Goal: Task Accomplishment & Management: Use online tool/utility

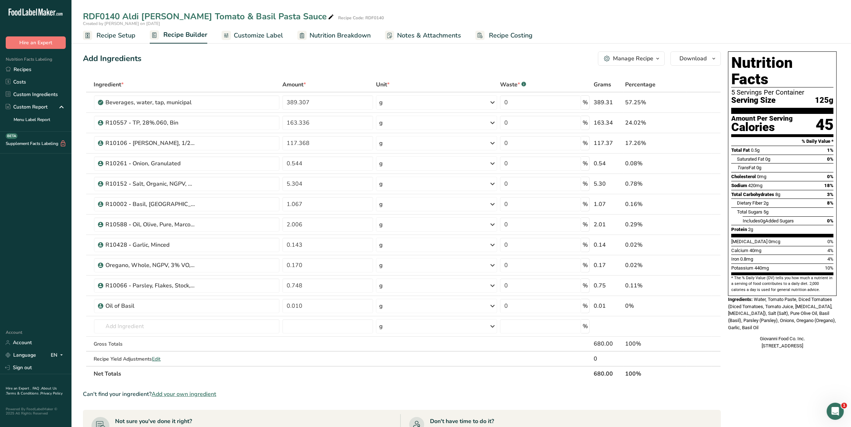
drag, startPoint x: 37, startPoint y: 71, endPoint x: 170, endPoint y: 106, distance: 137.7
click at [37, 71] on link "Recipes" at bounding box center [35, 69] width 71 height 13
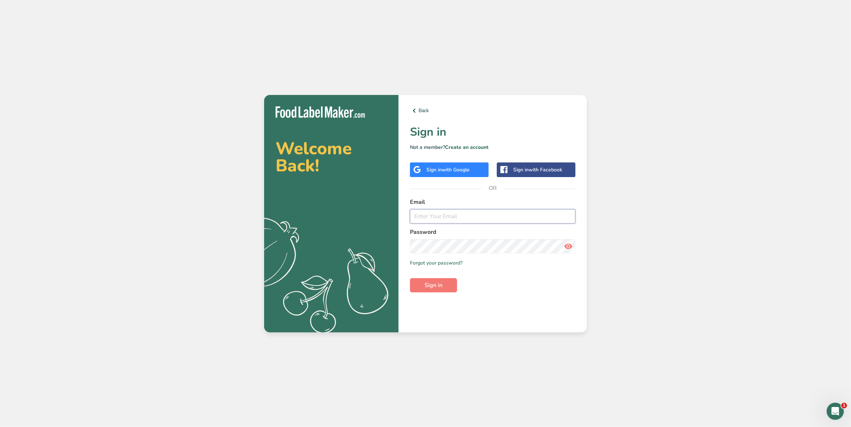
type input "[EMAIL_ADDRESS][DOMAIN_NAME]"
click at [440, 287] on span "Sign in" at bounding box center [433, 285] width 18 height 9
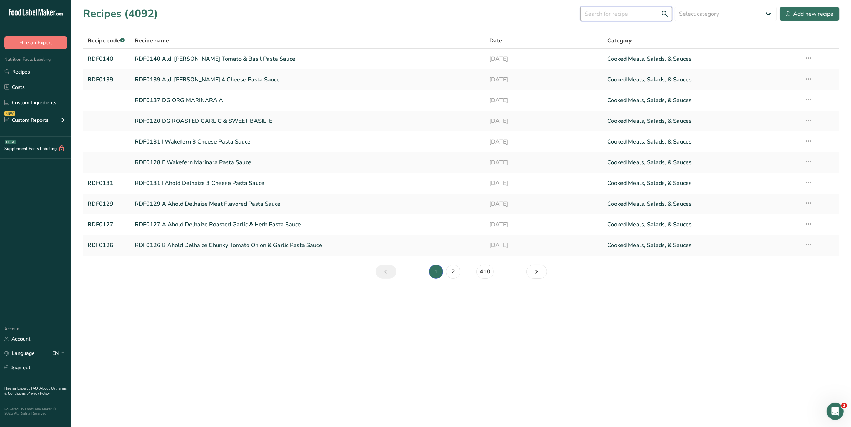
click at [631, 15] on input "text" at bounding box center [625, 14] width 91 height 14
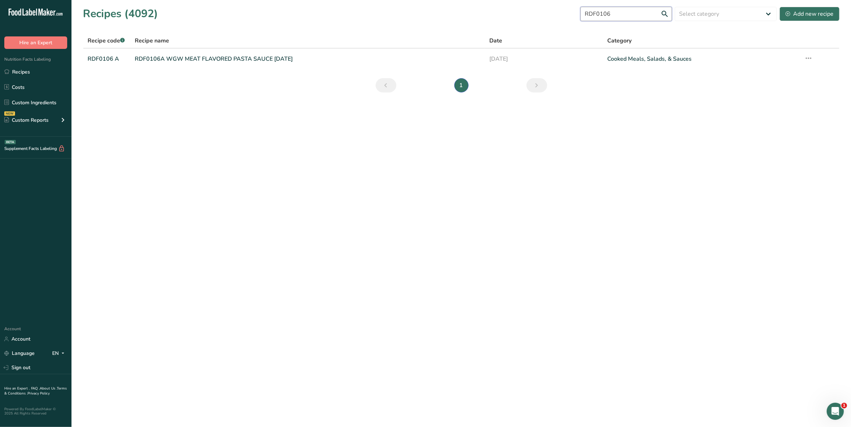
type input "RDF0106"
click at [199, 57] on link "RDF0106A WGW MEAT FLAVORED PASTA SAUCE [DATE]" at bounding box center [307, 58] width 345 height 15
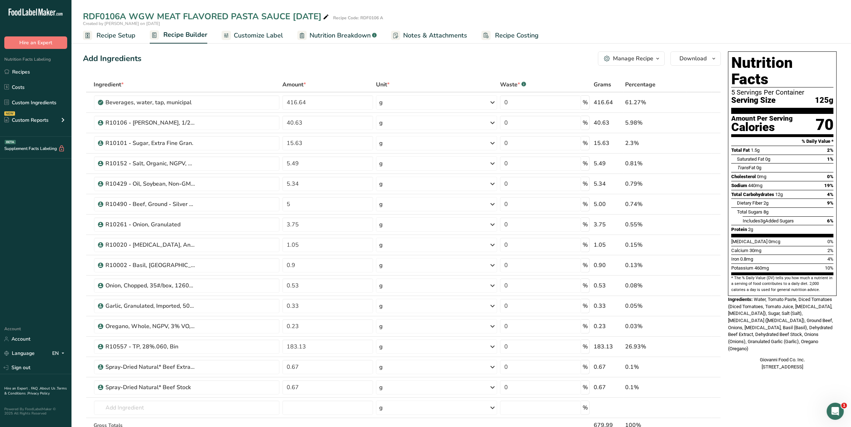
click at [97, 23] on span "Created by Rebecca Dromms on 2025-05-05" at bounding box center [121, 24] width 77 height 6
click at [108, 37] on span "Recipe Setup" at bounding box center [115, 36] width 39 height 10
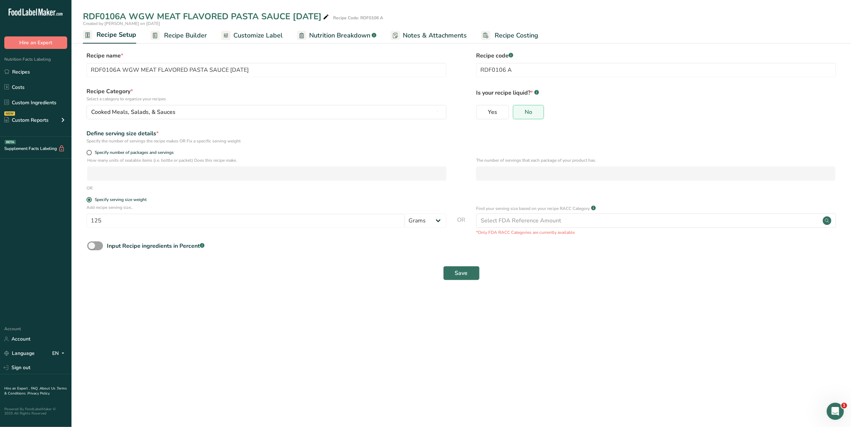
click at [194, 39] on span "Recipe Builder" at bounding box center [185, 36] width 43 height 10
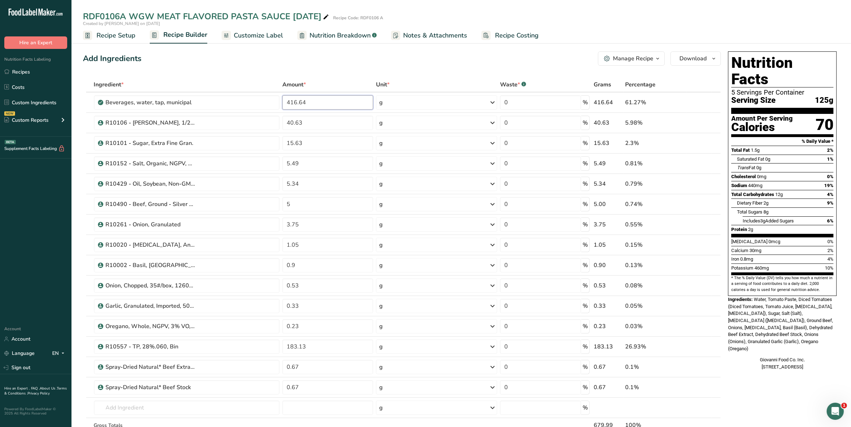
drag, startPoint x: 314, startPoint y: 105, endPoint x: 274, endPoint y: 104, distance: 40.7
click at [274, 104] on tr "Beverages, water, tap, municipal 416.64 g Portions 1 fl oz 1 bottle 8 fl oz 1 l…" at bounding box center [401, 103] width 637 height 20
type input "784.27"
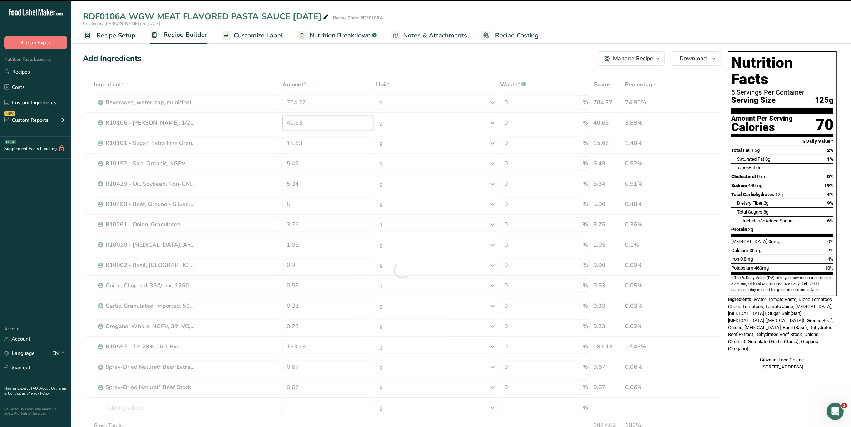
drag, startPoint x: 314, startPoint y: 120, endPoint x: 225, endPoint y: 117, distance: 88.7
click at [225, 117] on div "Ingredient * Amount * Unit * Waste * .a-a{fill:#347362;}.b-a{fill:#fff;} Grams …" at bounding box center [402, 270] width 638 height 386
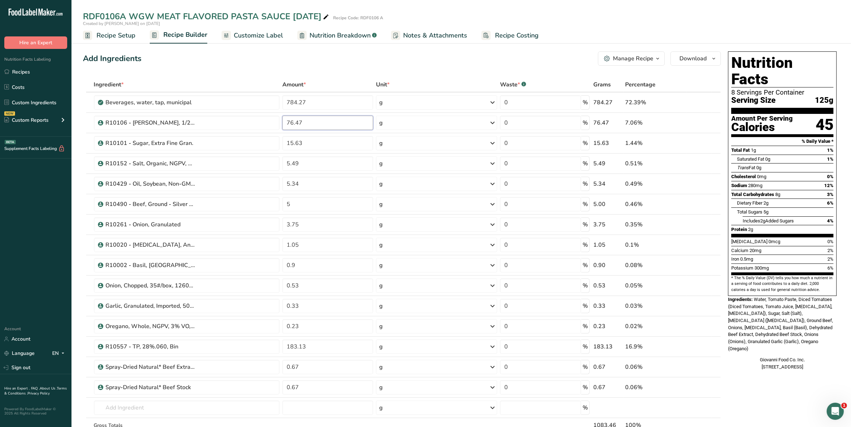
type input "76.47"
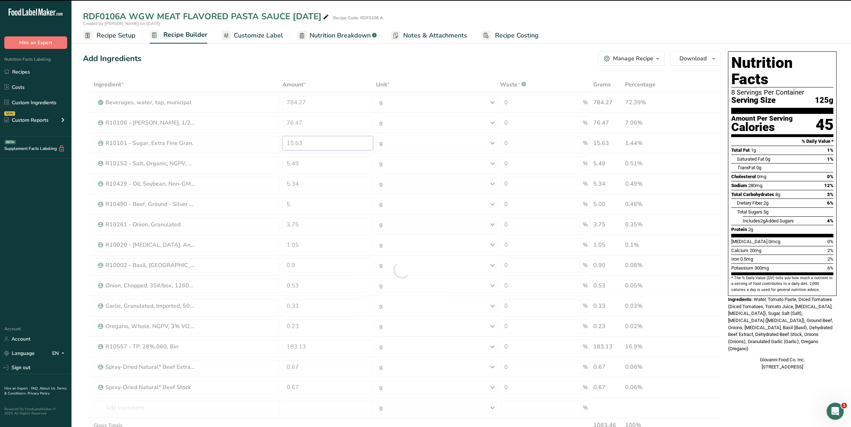
drag, startPoint x: 312, startPoint y: 144, endPoint x: 257, endPoint y: 142, distance: 55.4
click at [257, 142] on tr "R10101 - Sugar, Extra Fine Gran. 15.63 g Weight Units g kg mg See more Volume U…" at bounding box center [401, 143] width 637 height 20
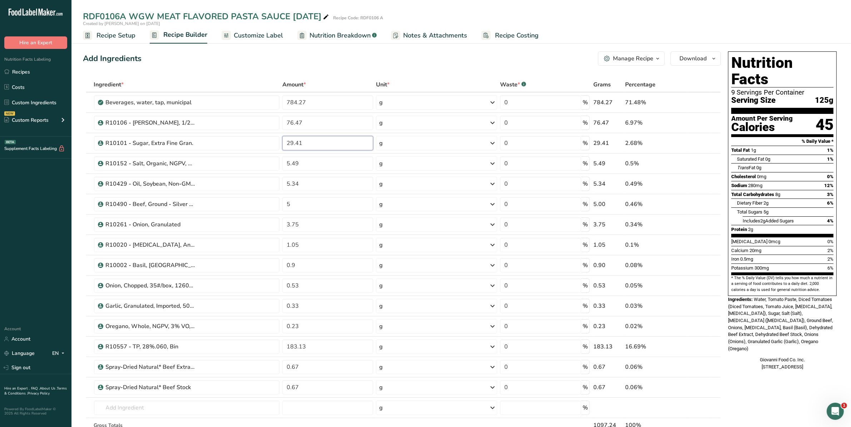
type input "29.41"
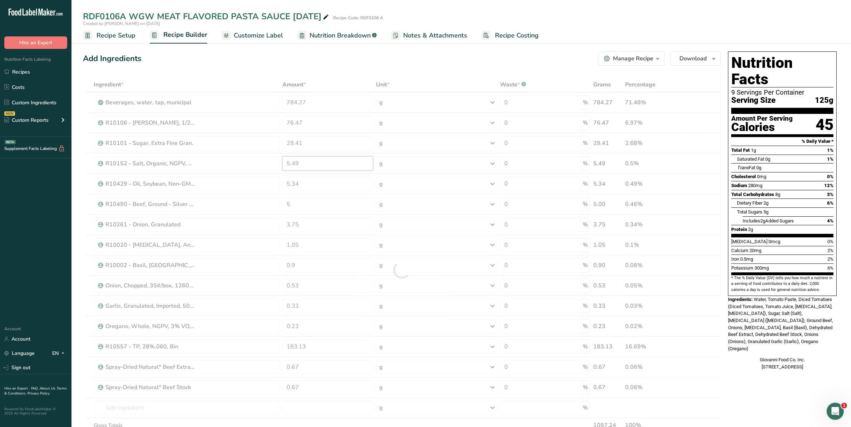
drag, startPoint x: 306, startPoint y: 163, endPoint x: 280, endPoint y: 167, distance: 26.4
click at [280, 167] on div "Ingredient * Amount * Unit * Waste * .a-a{fill:#347362;}.b-a{fill:#fff;} Grams …" at bounding box center [402, 270] width 638 height 386
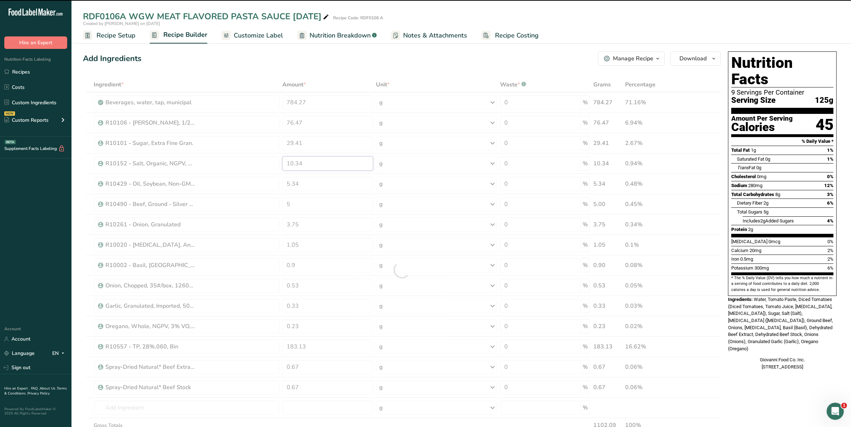
type input "5.49"
drag, startPoint x: 306, startPoint y: 181, endPoint x: 275, endPoint y: 183, distance: 30.4
click at [275, 183] on div "Ingredient * Amount * Unit * Waste * .a-a{fill:#347362;}.b-a{fill:#fff;} Grams …" at bounding box center [402, 270] width 638 height 386
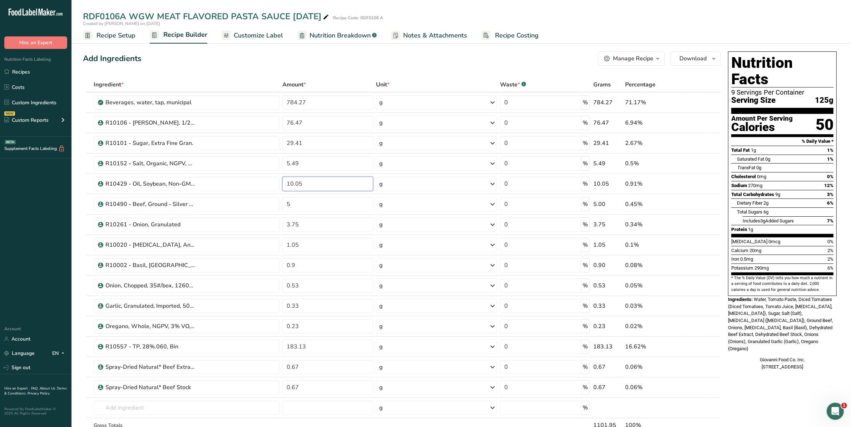
type input "10.05"
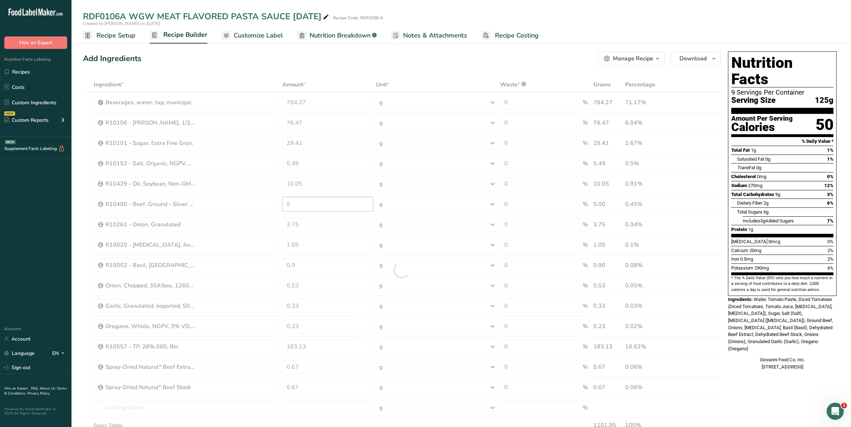
drag, startPoint x: 302, startPoint y: 199, endPoint x: 201, endPoint y: 197, distance: 101.5
click at [201, 197] on div "Ingredient * Amount * Unit * Waste * .a-a{fill:#347362;}.b-a{fill:#fff;} Grams …" at bounding box center [402, 270] width 638 height 386
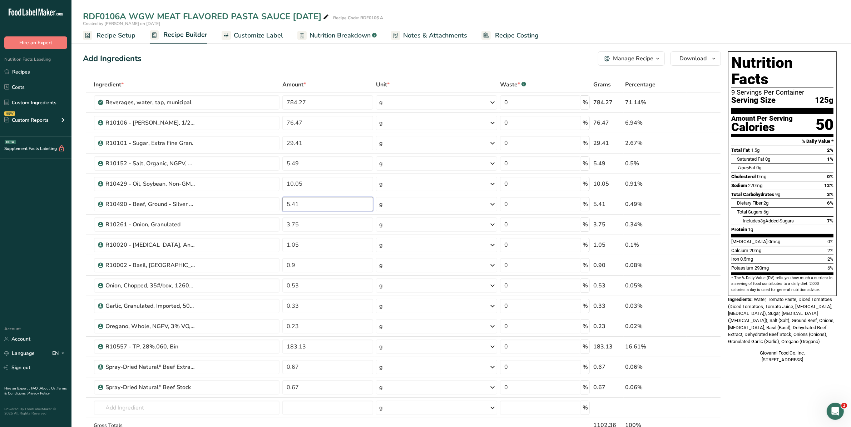
drag, startPoint x: 313, startPoint y: 202, endPoint x: 259, endPoint y: 204, distance: 54.0
click at [259, 204] on tr "R10490 - Beef, Ground - Silver Star 5.41 g Weight Units g kg mg See more Volume…" at bounding box center [401, 204] width 637 height 20
type input "9.41"
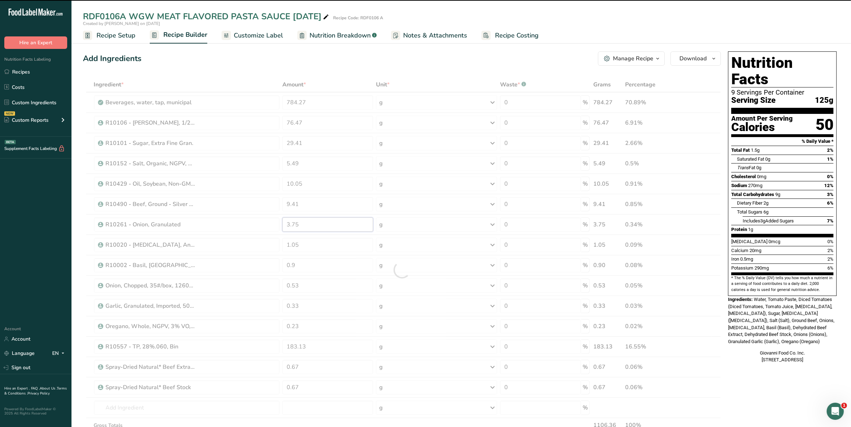
drag, startPoint x: 337, startPoint y: 226, endPoint x: 258, endPoint y: 226, distance: 79.0
click at [258, 226] on div "Ingredient * Amount * Unit * Waste * .a-a{fill:#347362;}.b-a{fill:#fff;} Grams …" at bounding box center [402, 270] width 638 height 386
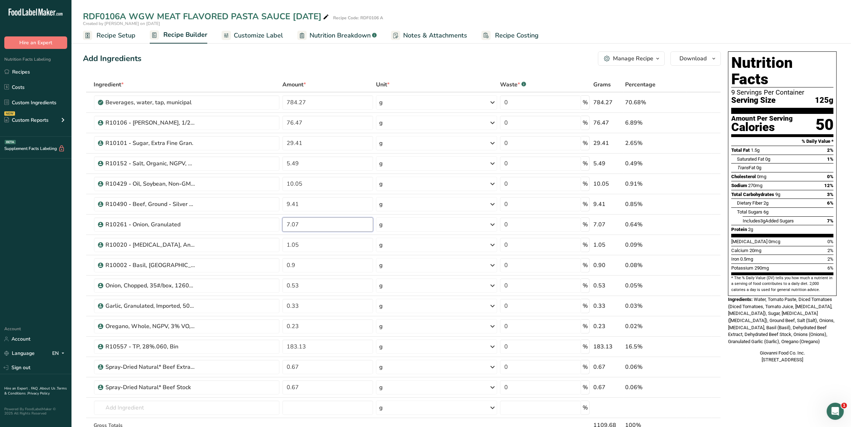
type input "7.07"
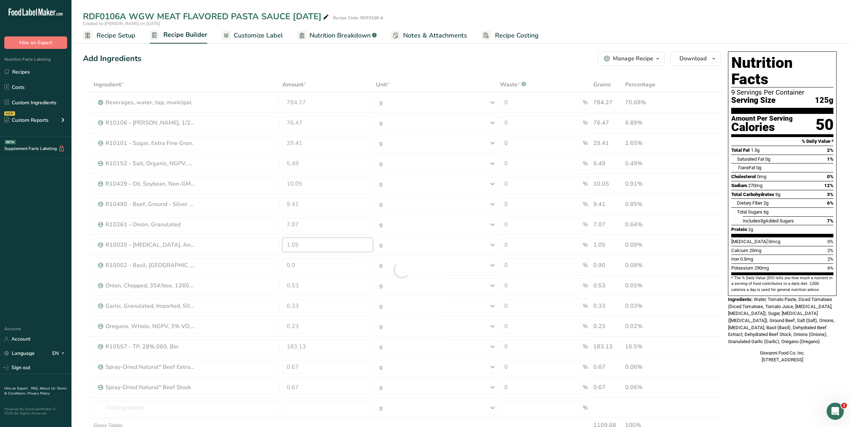
drag, startPoint x: 308, startPoint y: 247, endPoint x: 254, endPoint y: 251, distance: 54.1
click at [252, 251] on div "Ingredient * Amount * Unit * Waste * .a-a{fill:#347362;}.b-a{fill:#fff;} Grams …" at bounding box center [402, 270] width 638 height 386
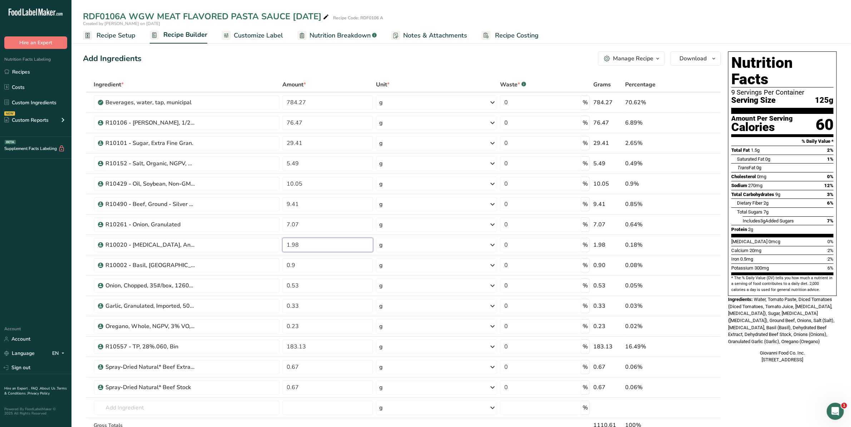
type input "1.98"
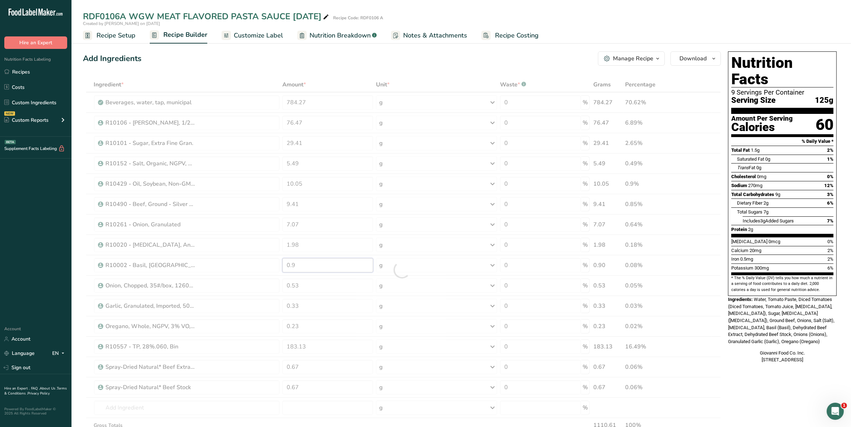
drag, startPoint x: 331, startPoint y: 263, endPoint x: 210, endPoint y: 260, distance: 121.5
click at [210, 260] on div "Ingredient * Amount * Unit * Waste * .a-a{fill:#347362;}.b-a{fill:#fff;} Grams …" at bounding box center [402, 270] width 638 height 386
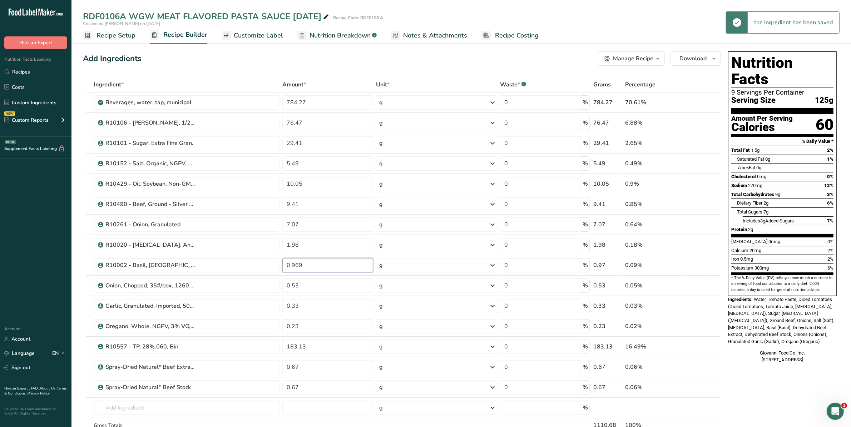
drag, startPoint x: 324, startPoint y: 264, endPoint x: 249, endPoint y: 265, distance: 75.1
click at [249, 265] on tr "R10002 - Basil, Egyption, Whole, 11.18.08 0.969 g Weight Units g kg mg See more…" at bounding box center [401, 265] width 637 height 20
type input "1.69"
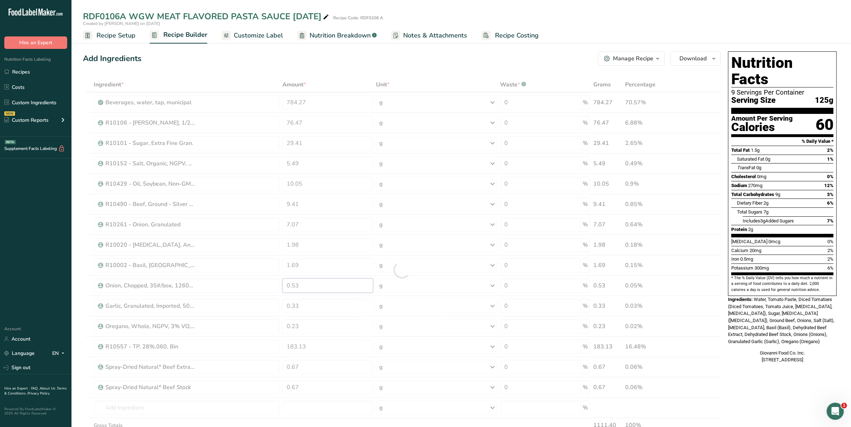
drag, startPoint x: 333, startPoint y: 289, endPoint x: 212, endPoint y: 289, distance: 120.8
click at [212, 289] on div "Ingredient * Amount * Unit * Waste * .a-a{fill:#347362;}.b-a{fill:#fff;} Grams …" at bounding box center [402, 270] width 638 height 386
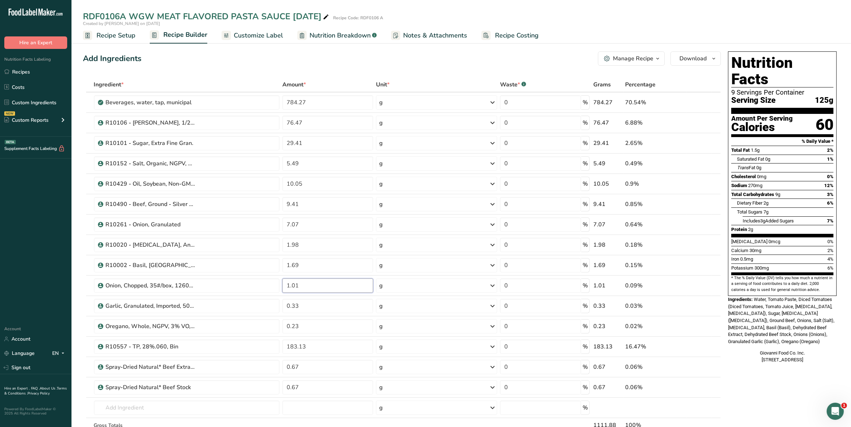
type input "1.01"
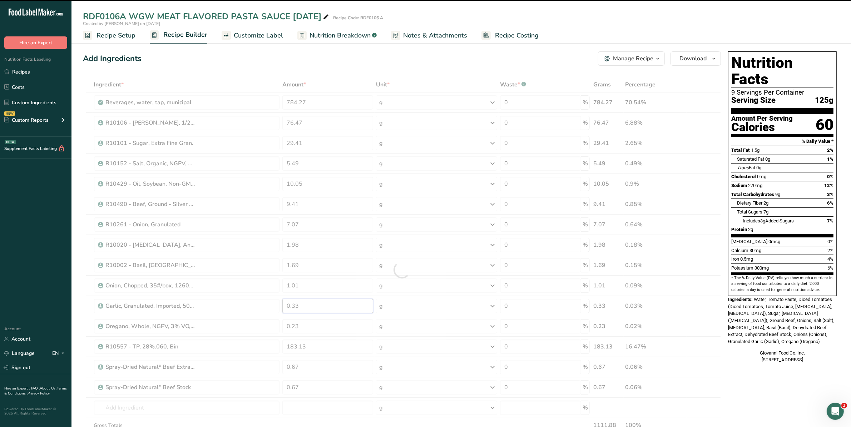
click at [267, 315] on div "Ingredient * Amount * Unit * Waste * .a-a{fill:#347362;}.b-a{fill:#fff;} Grams …" at bounding box center [402, 270] width 638 height 386
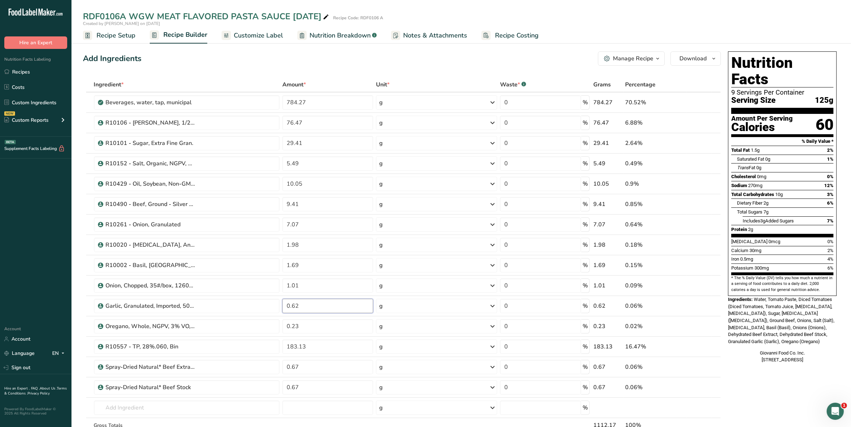
type input "0.62"
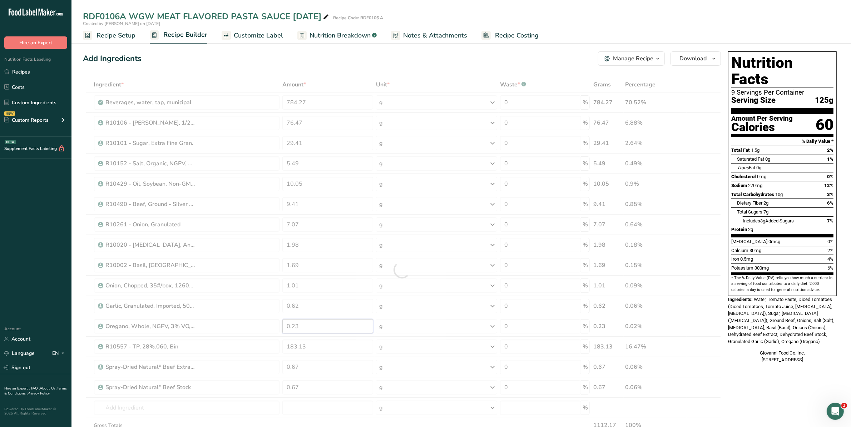
drag, startPoint x: 313, startPoint y: 327, endPoint x: 114, endPoint y: 332, distance: 199.4
click at [119, 332] on div "Ingredient * Amount * Unit * Waste * .a-a{fill:#347362;}.b-a{fill:#fff;} Grams …" at bounding box center [402, 270] width 638 height 386
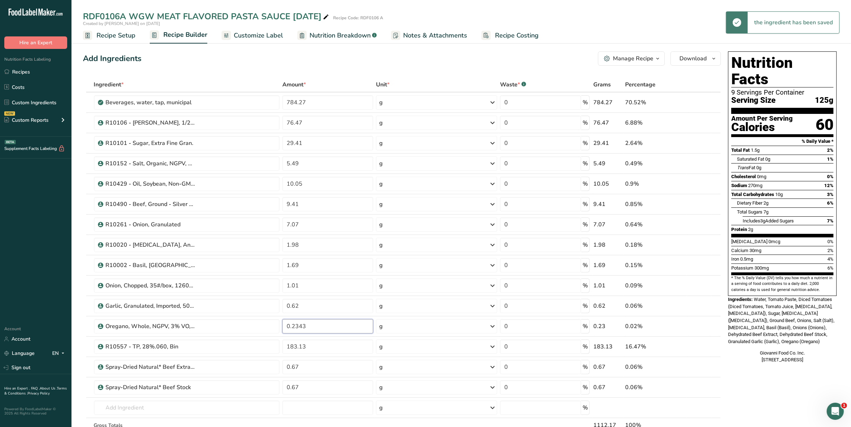
drag, startPoint x: 308, startPoint y: 331, endPoint x: 244, endPoint y: 326, distance: 64.5
click at [244, 326] on tr "Oregano, Whole, NGPV, 3% VO, 20#/bag, 480#/plt 0.2343 g Weight Units g kg mg Se…" at bounding box center [401, 327] width 637 height 20
type input "0.43"
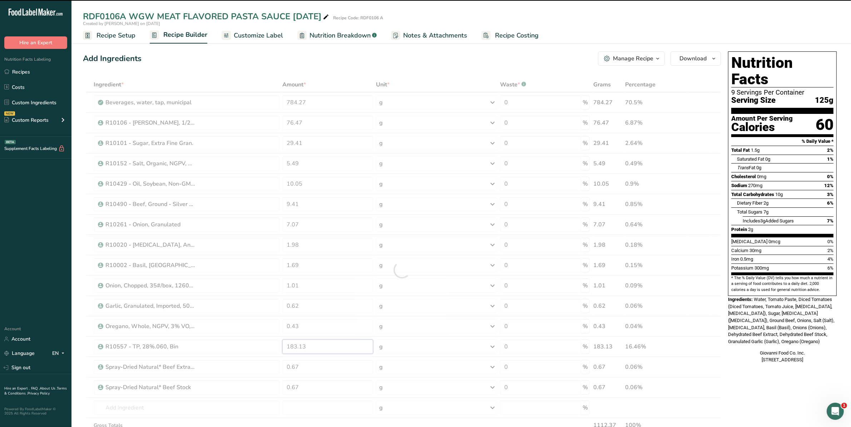
drag, startPoint x: 340, startPoint y: 347, endPoint x: 206, endPoint y: 347, distance: 134.0
click at [206, 346] on div "Ingredient * Amount * Unit * Waste * .a-a{fill:#347362;}.b-a{fill:#fff;} Grams …" at bounding box center [402, 270] width 638 height 386
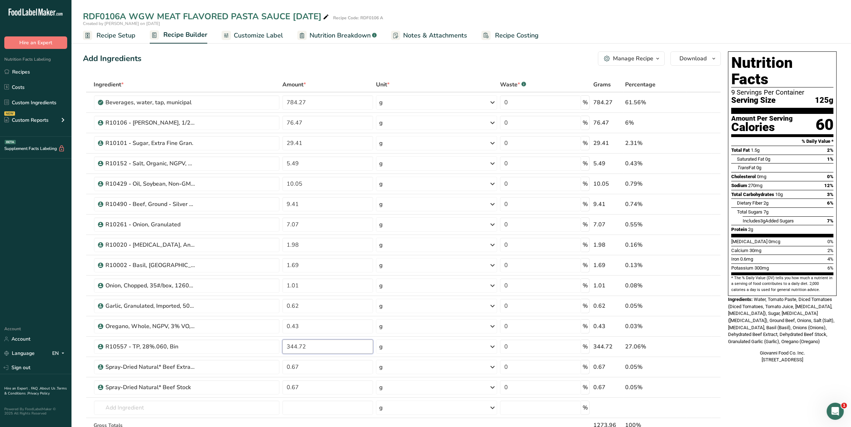
type input "344.72"
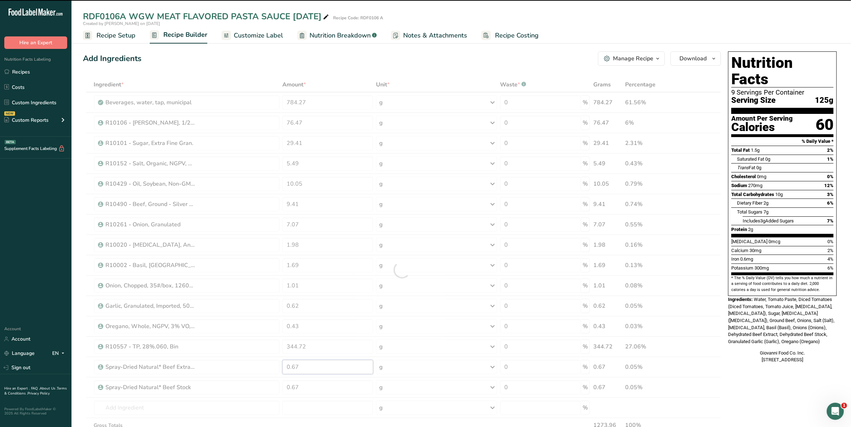
drag, startPoint x: 318, startPoint y: 372, endPoint x: 235, endPoint y: 367, distance: 83.1
click at [235, 367] on div "Ingredient * Amount * Unit * Waste * .a-a{fill:#347362;}.b-a{fill:#fff;} Grams …" at bounding box center [402, 270] width 638 height 386
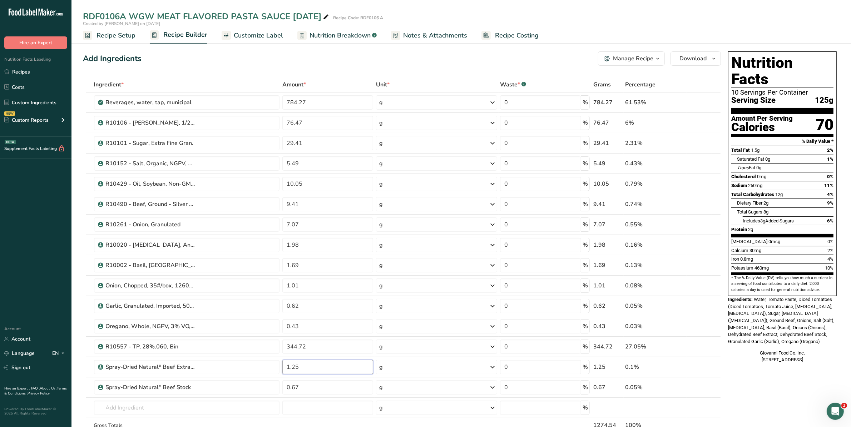
type input "1.25"
drag, startPoint x: 320, startPoint y: 385, endPoint x: 265, endPoint y: 389, distance: 54.8
click at [265, 389] on tr "Spray-Dried Natural* Beef Stock 0.67 g Weight Units g kg mg See more Volume Uni…" at bounding box center [401, 388] width 637 height 20
type input "1.26"
click at [399, 406] on div "Ingredient * Amount * Unit * Waste * .a-a{fill:#347362;}.b-a{fill:#fff;} Grams …" at bounding box center [402, 270] width 638 height 386
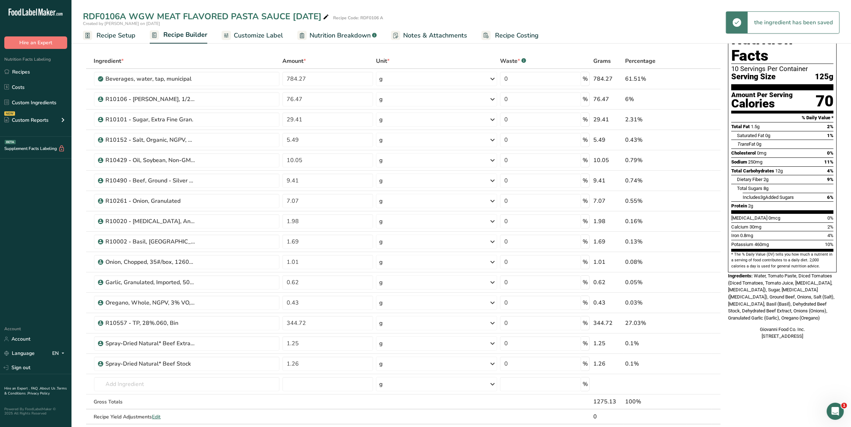
scroll to position [45, 0]
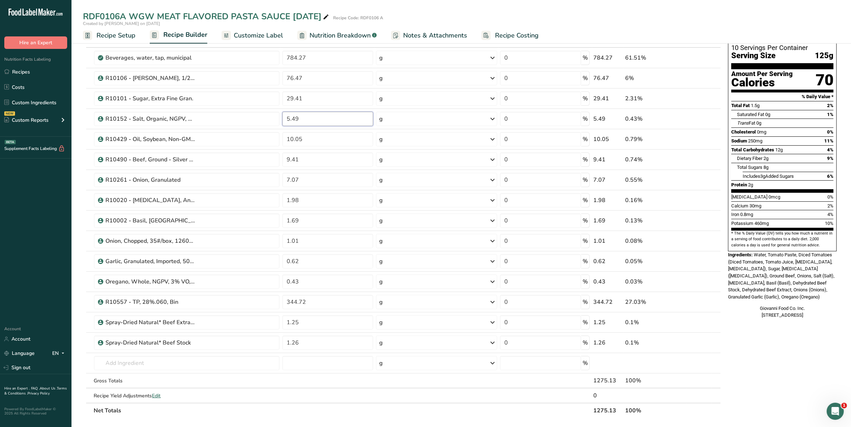
drag, startPoint x: 337, startPoint y: 120, endPoint x: 278, endPoint y: 123, distance: 59.0
click at [278, 123] on tr "R10152 - Salt, Organic, NGPV, US Salt 5.49 g Weight Units g kg mg See more Volu…" at bounding box center [401, 119] width 637 height 20
type input "10.34"
click at [337, 394] on div "Ingredient * Amount * Unit * Waste * .a-a{fill:#347362;}.b-a{fill:#fff;} Grams …" at bounding box center [402, 226] width 638 height 386
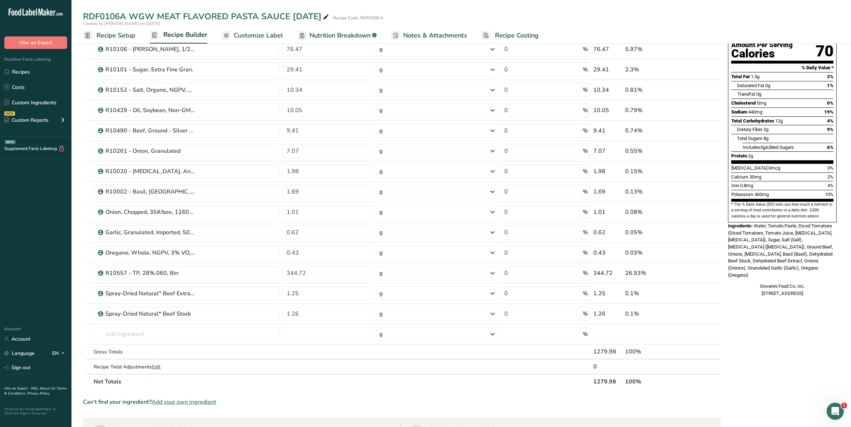
scroll to position [0, 0]
